Goal: Use online tool/utility: Use online tool/utility

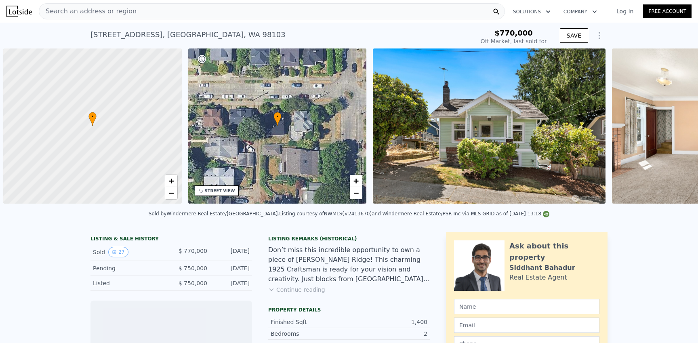
scroll to position [0, 3]
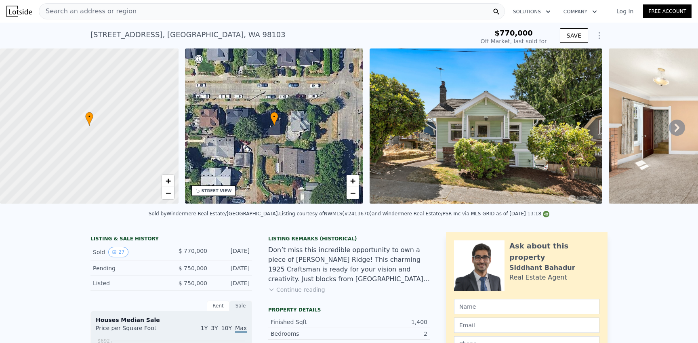
click at [676, 128] on icon at bounding box center [677, 128] width 16 height 16
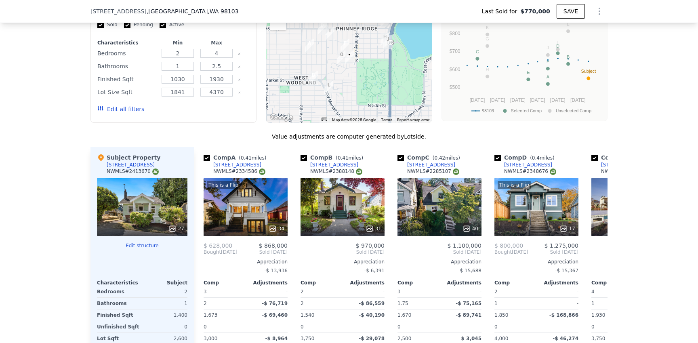
scroll to position [854, 0]
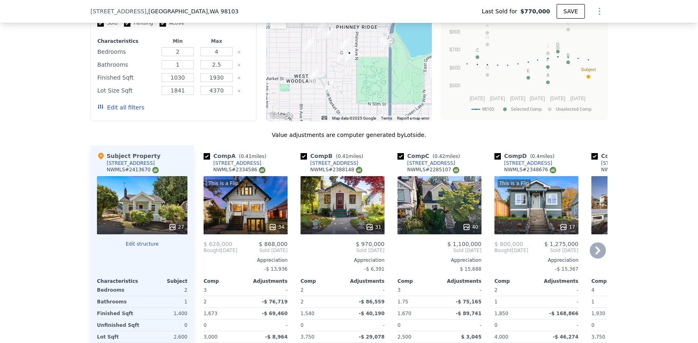
click at [544, 210] on div "This is a Flip 17" at bounding box center [536, 205] width 84 height 58
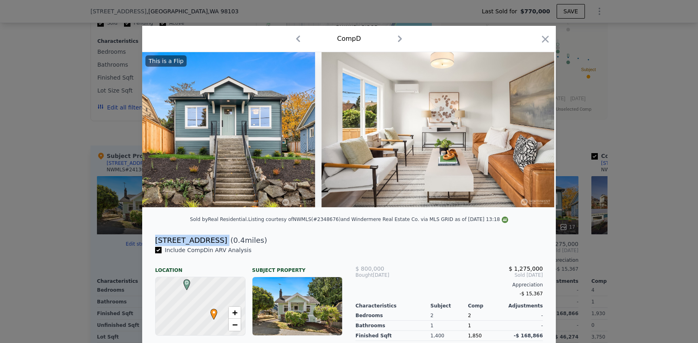
drag, startPoint x: 215, startPoint y: 238, endPoint x: 156, endPoint y: 237, distance: 59.0
click at [156, 237] on div "[STREET_ADDRESS] ( 0.4 miles)" at bounding box center [349, 240] width 401 height 11
copy div "[STREET_ADDRESS]"
click at [534, 131] on icon at bounding box center [535, 130] width 16 height 16
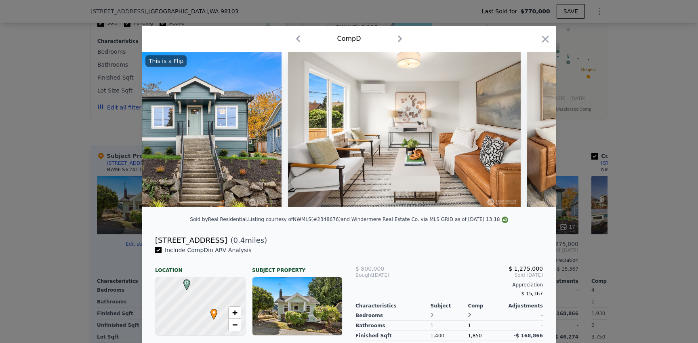
click at [534, 131] on div at bounding box center [349, 129] width 414 height 155
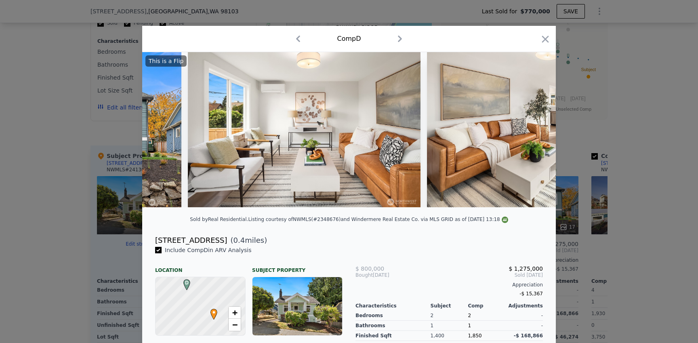
click at [534, 131] on img at bounding box center [543, 129] width 233 height 155
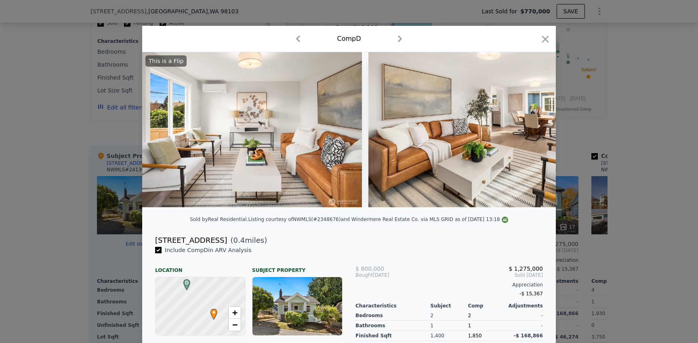
click at [534, 131] on img at bounding box center [484, 129] width 233 height 155
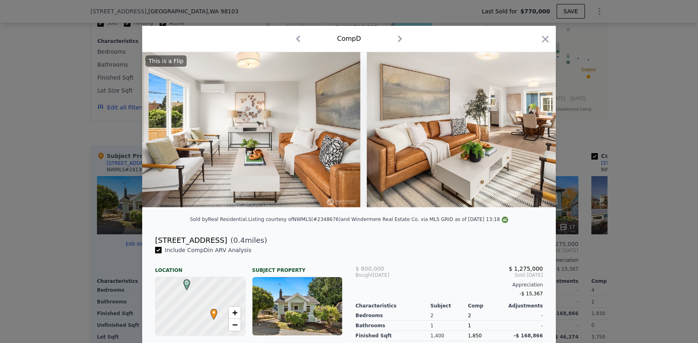
click at [534, 131] on img at bounding box center [483, 129] width 233 height 155
click at [534, 132] on icon at bounding box center [534, 130] width 5 height 8
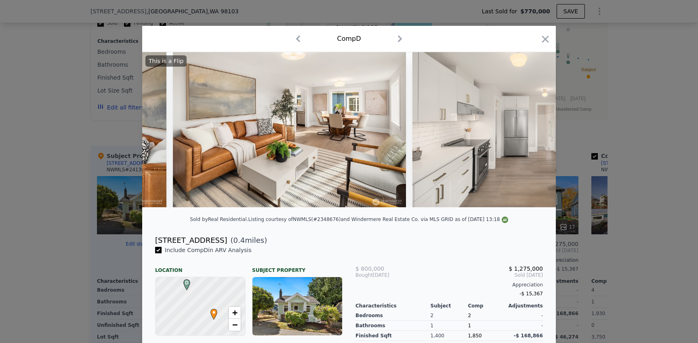
click at [534, 132] on img at bounding box center [528, 129] width 233 height 155
click at [534, 132] on icon at bounding box center [534, 130] width 5 height 8
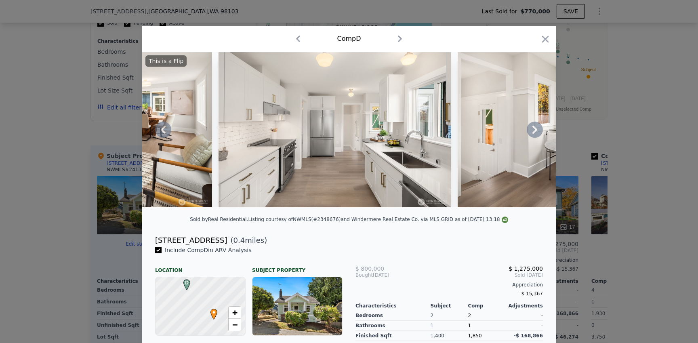
click at [534, 132] on icon at bounding box center [534, 130] width 5 height 8
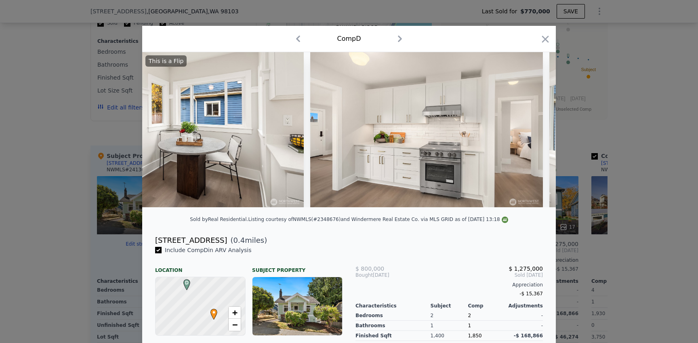
scroll to position [0, 969]
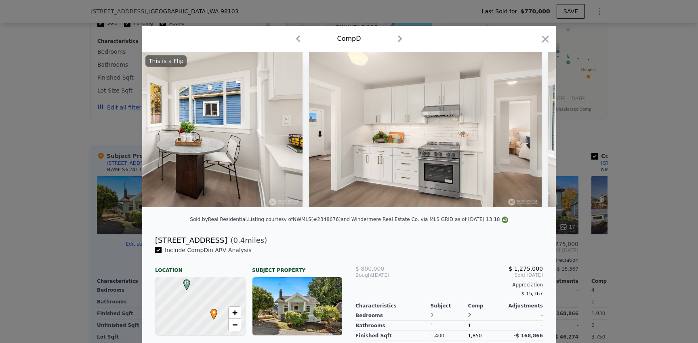
click at [534, 132] on div "This is a Flip" at bounding box center [349, 129] width 414 height 155
click at [534, 132] on icon at bounding box center [534, 130] width 5 height 8
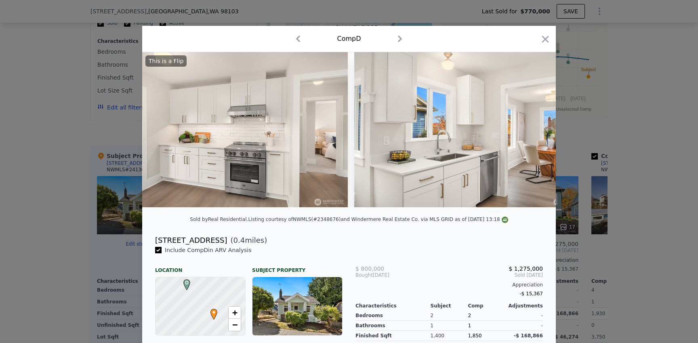
click at [534, 132] on img at bounding box center [470, 129] width 233 height 155
click at [534, 132] on icon at bounding box center [534, 130] width 5 height 8
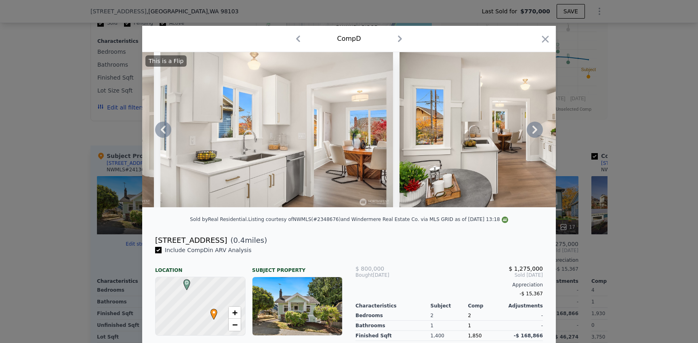
click at [534, 132] on icon at bounding box center [534, 130] width 5 height 8
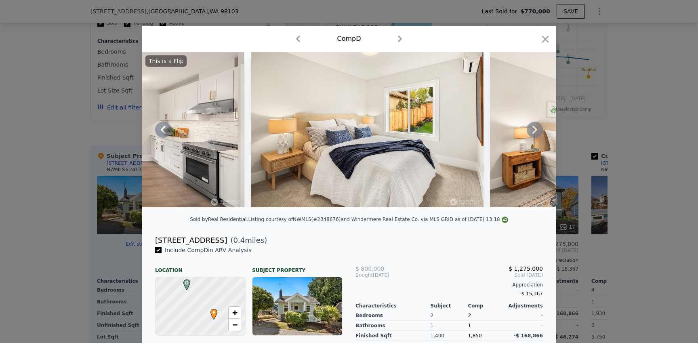
click at [534, 132] on icon at bounding box center [534, 130] width 5 height 8
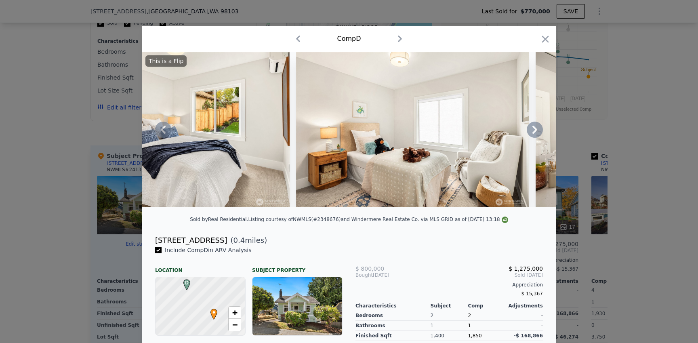
click at [534, 132] on icon at bounding box center [534, 130] width 5 height 8
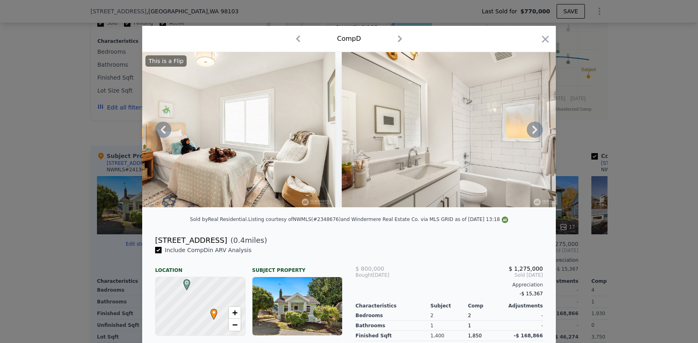
click at [534, 132] on icon at bounding box center [534, 130] width 5 height 8
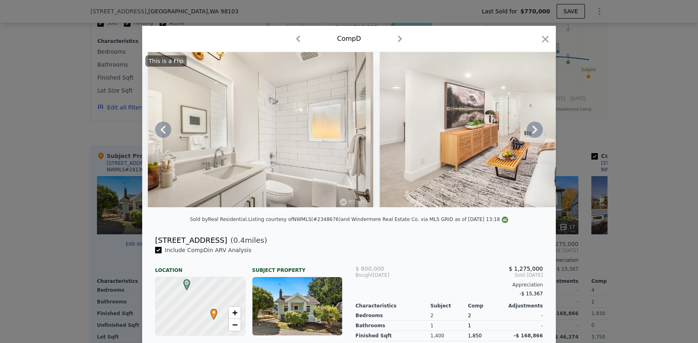
click at [534, 132] on icon at bounding box center [534, 130] width 5 height 8
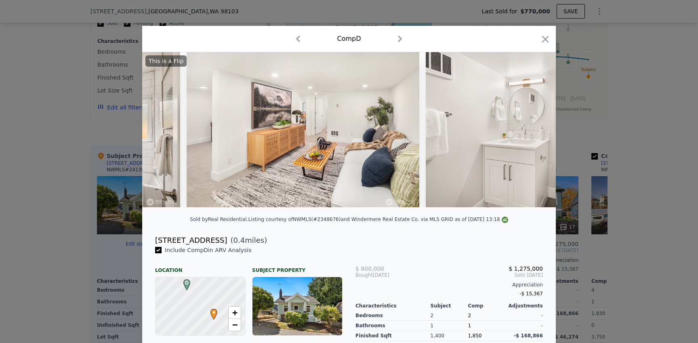
scroll to position [0, 2520]
click at [534, 132] on icon at bounding box center [534, 130] width 5 height 8
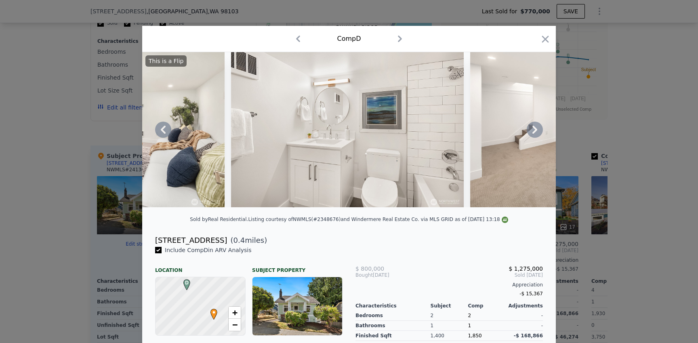
click at [534, 132] on icon at bounding box center [534, 130] width 5 height 8
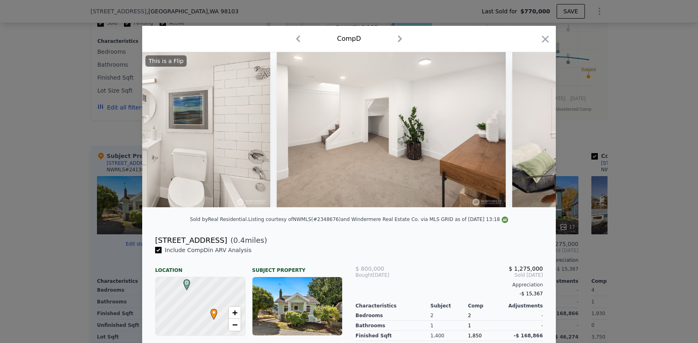
scroll to position [0, 2908]
click at [534, 132] on icon at bounding box center [534, 130] width 5 height 8
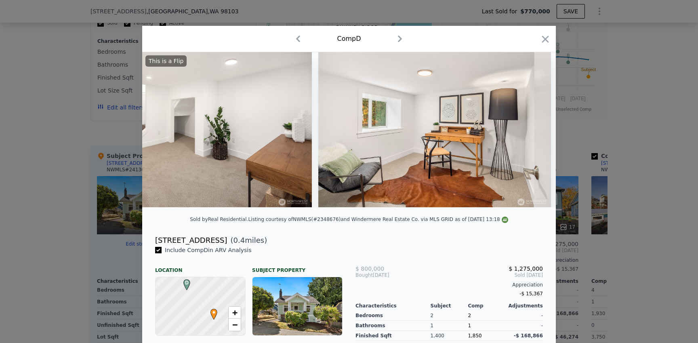
scroll to position [0, 3102]
click at [534, 132] on icon at bounding box center [534, 130] width 5 height 8
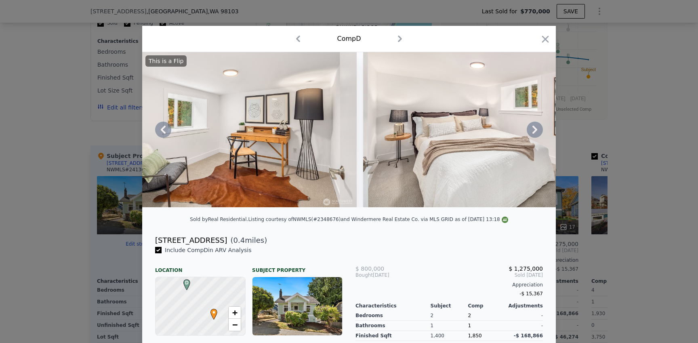
click at [534, 132] on icon at bounding box center [534, 130] width 5 height 8
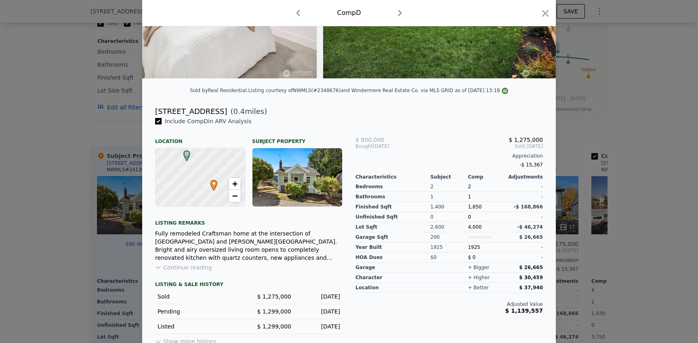
scroll to position [130, 0]
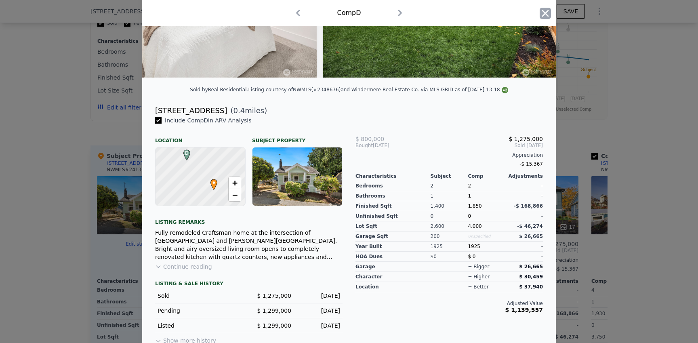
click at [550, 16] on icon "button" at bounding box center [545, 13] width 11 height 11
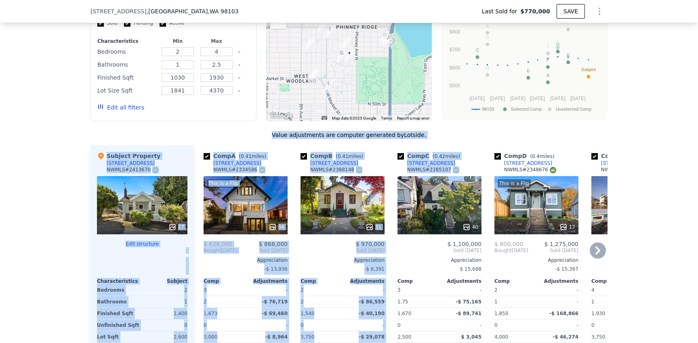
drag, startPoint x: 456, startPoint y: 126, endPoint x: 423, endPoint y: 230, distance: 109.2
click at [423, 230] on div "We found 12 sales that match your search Listings provided by NWMLS Filters Map…" at bounding box center [348, 193] width 517 height 454
drag, startPoint x: 469, startPoint y: 124, endPoint x: 469, endPoint y: 156, distance: 32.3
click at [469, 156] on div "We found 12 sales that match your search Listings provided by NWMLS Filters Map…" at bounding box center [348, 193] width 517 height 454
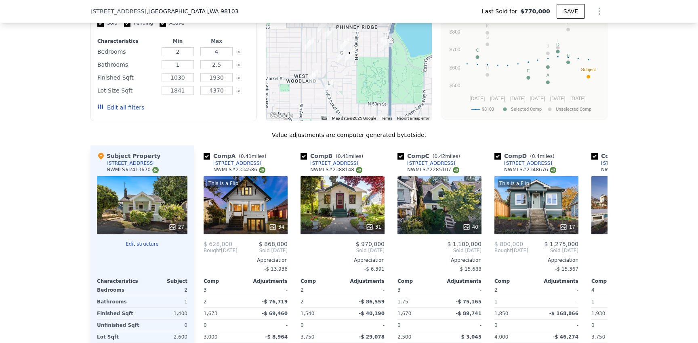
click at [662, 118] on div "We found 12 sales that match your search Listings provided by NWMLS Filters Map…" at bounding box center [349, 187] width 698 height 463
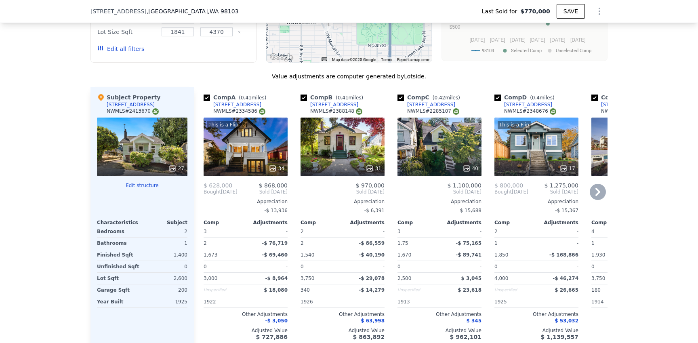
scroll to position [909, 0]
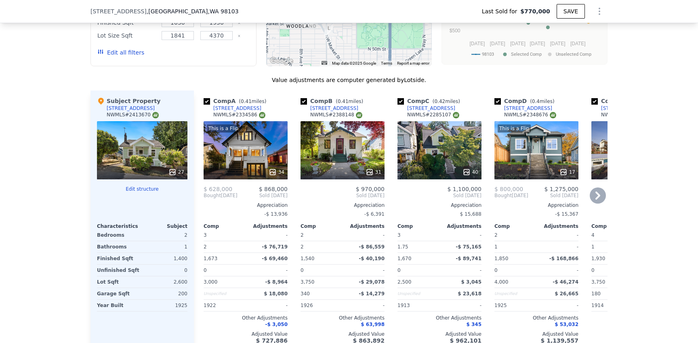
click at [545, 149] on div "This is a Flip 17" at bounding box center [536, 150] width 84 height 58
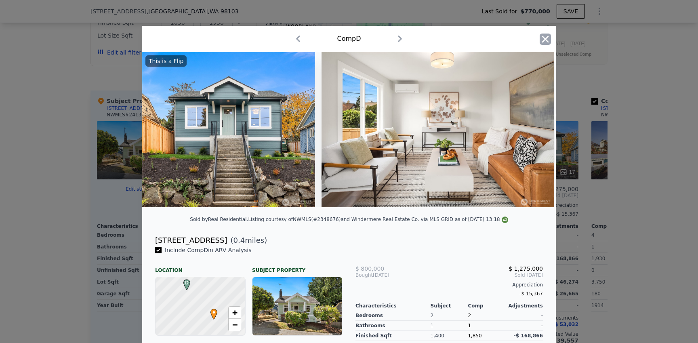
click at [545, 41] on icon "button" at bounding box center [545, 39] width 11 height 11
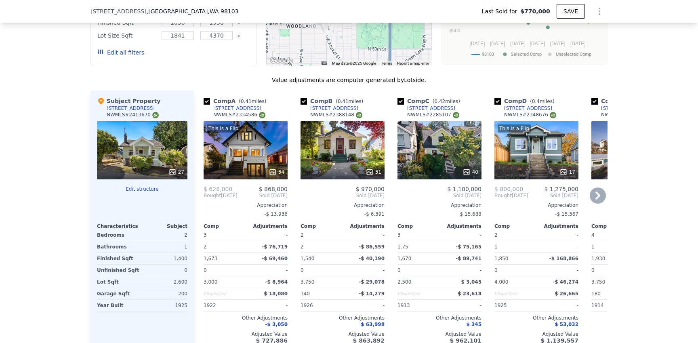
click at [598, 200] on icon at bounding box center [598, 195] width 16 height 16
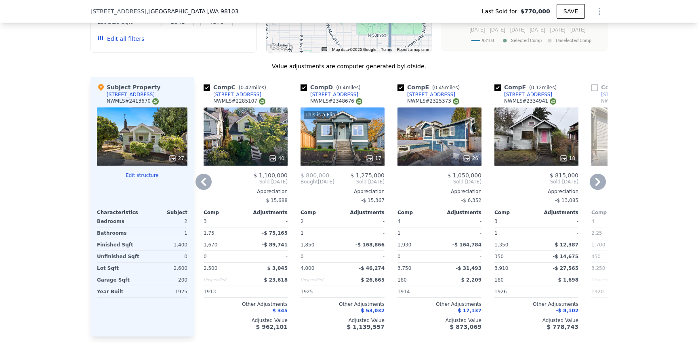
scroll to position [930, 0]
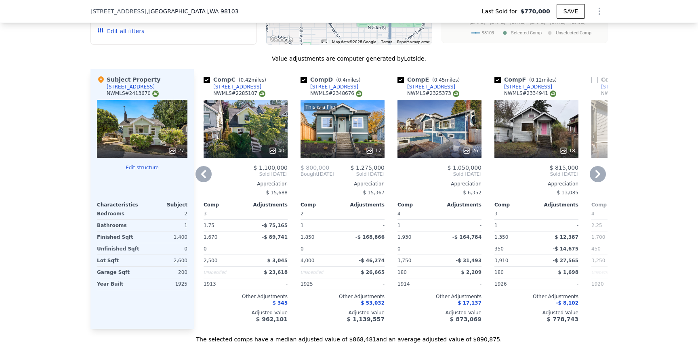
click at [553, 85] on div "Comp F ( 0.12 miles) [STREET_ADDRESS] # 2334941" at bounding box center [536, 88] width 84 height 24
type input "$ 876,000"
type input "-$ 22,993"
drag, startPoint x: 557, startPoint y: 86, endPoint x: 551, endPoint y: 88, distance: 5.8
click at [551, 88] on div "Comp F ( 0.12 miles) [STREET_ADDRESS] # 2334941" at bounding box center [536, 88] width 84 height 24
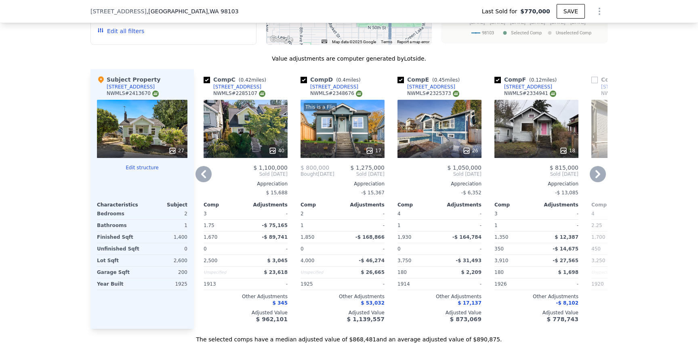
copy div "[STREET_ADDRESS]"
